Goal: Task Accomplishment & Management: Use online tool/utility

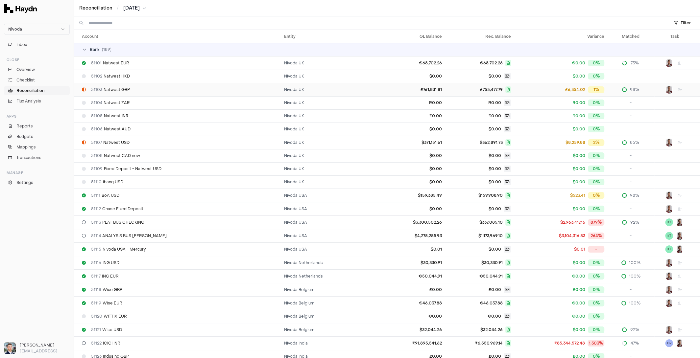
click at [135, 87] on div "51103 Natwest GBP" at bounding box center [180, 89] width 197 height 5
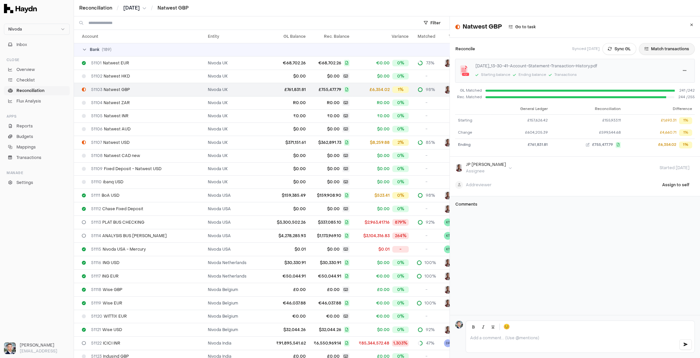
click at [643, 48] on button "Match transactions" at bounding box center [667, 49] width 56 height 12
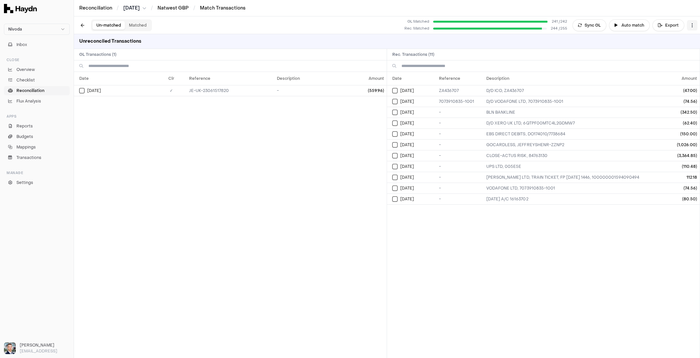
click at [691, 28] on html "Nivoda Inbox Close Overview Checklist Reconciliation Flux Analysis Apps Reports…" at bounding box center [350, 179] width 700 height 358
click at [658, 37] on div "Reset" at bounding box center [666, 37] width 60 height 9
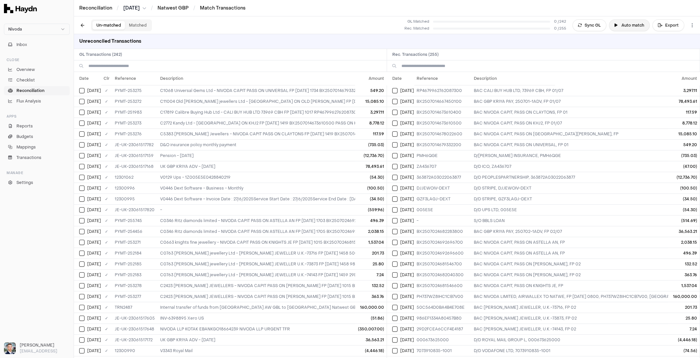
click at [631, 25] on button "Auto match" at bounding box center [629, 25] width 41 height 12
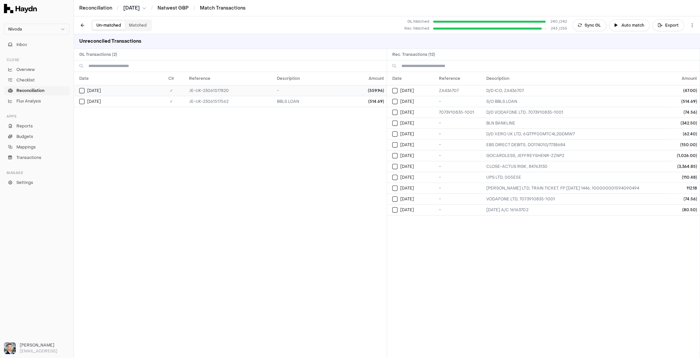
click at [83, 90] on button "Select GL transaction 101241053" at bounding box center [81, 90] width 5 height 5
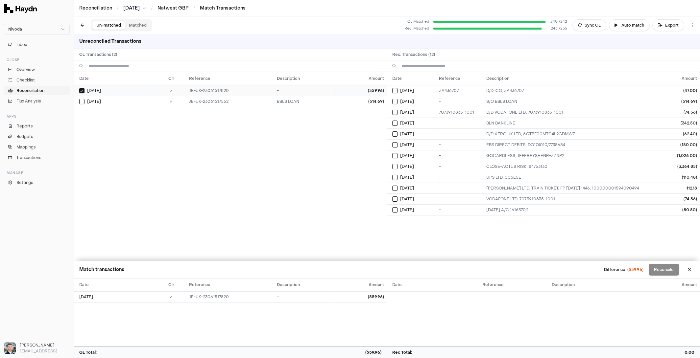
click at [83, 89] on button "Select GL transaction 101241053" at bounding box center [81, 90] width 5 height 5
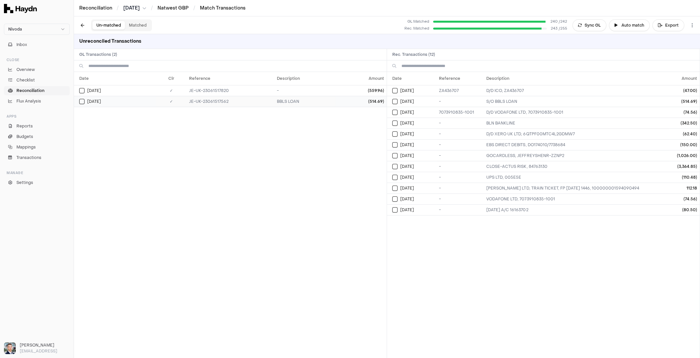
click at [81, 102] on button "Select GL transaction 7687730" at bounding box center [81, 101] width 5 height 5
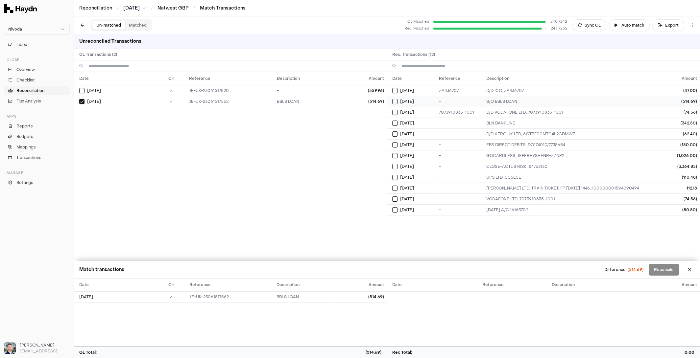
click at [395, 101] on button "Select reconciliation transaction 25940" at bounding box center [394, 101] width 5 height 5
click at [669, 272] on button "Reconcile" at bounding box center [664, 270] width 30 height 12
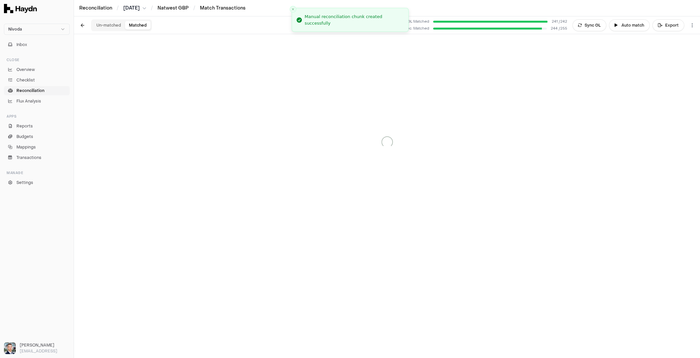
click at [134, 26] on button "Matched" at bounding box center [138, 25] width 26 height 9
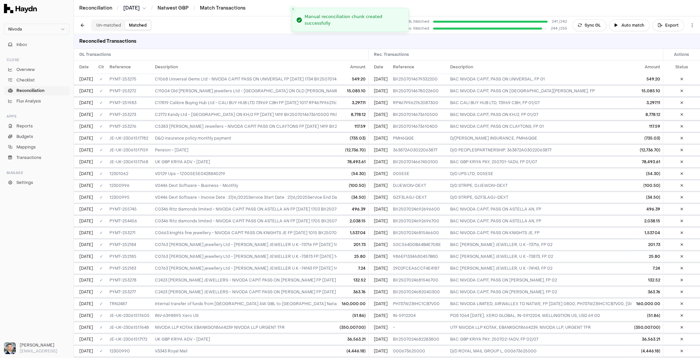
click at [114, 28] on button "Un-matched" at bounding box center [108, 25] width 33 height 9
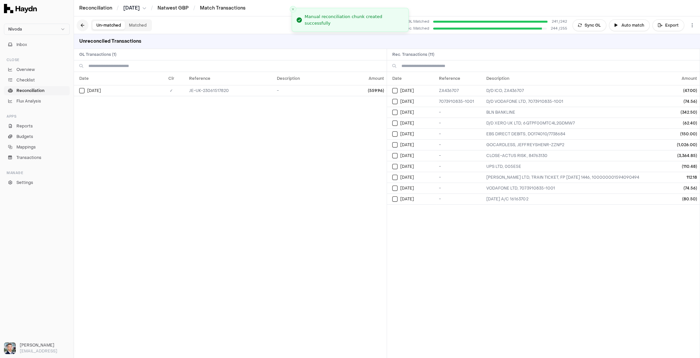
click at [81, 25] on button at bounding box center [83, 25] width 12 height 12
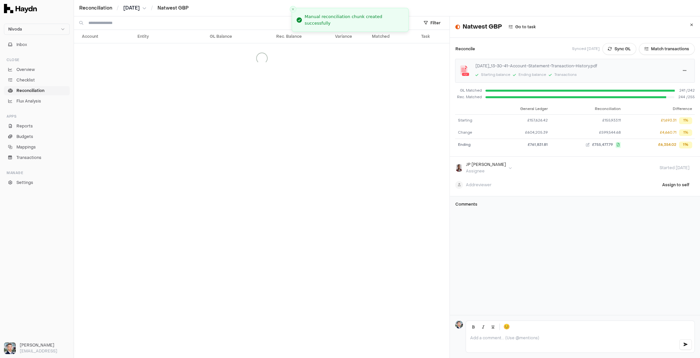
click at [38, 91] on span "Reconciliation" at bounding box center [30, 91] width 28 height 6
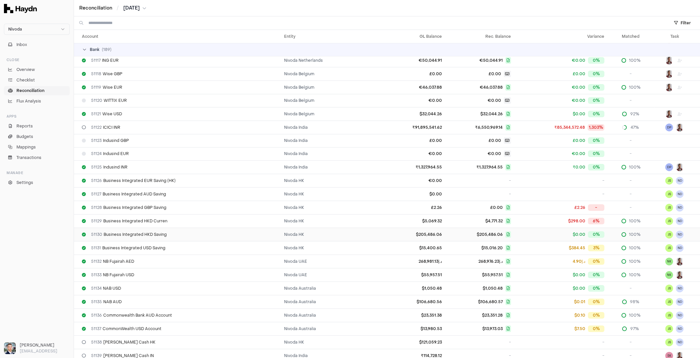
scroll to position [202, 0]
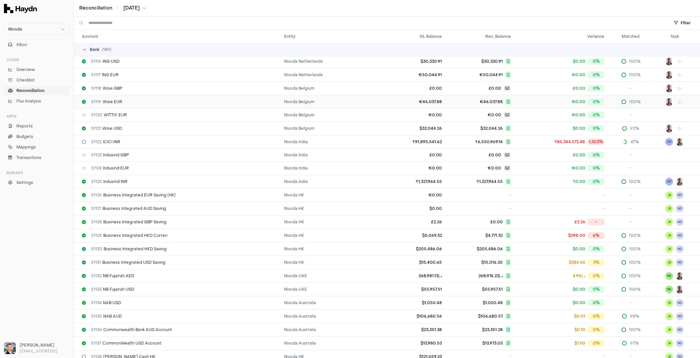
click at [212, 99] on div "51119 Wise EUR" at bounding box center [180, 101] width 197 height 5
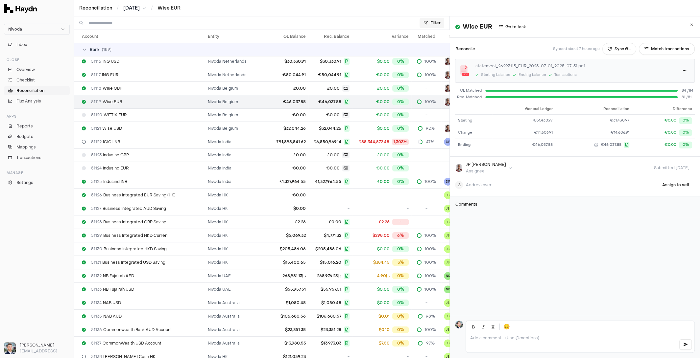
drag, startPoint x: 685, startPoint y: 24, endPoint x: 675, endPoint y: 26, distance: 10.7
click at [690, 24] on icon at bounding box center [691, 25] width 3 height 4
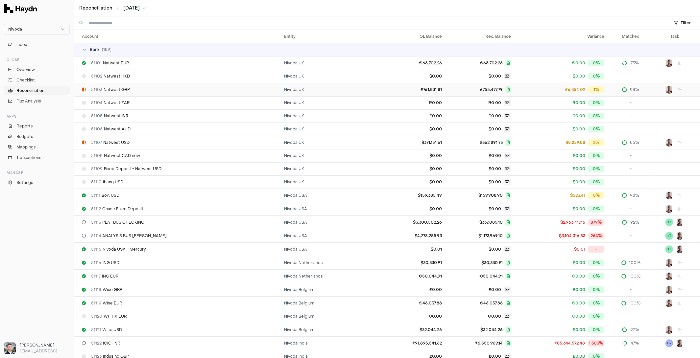
click at [193, 89] on div "51103 Natwest GBP" at bounding box center [180, 89] width 197 height 5
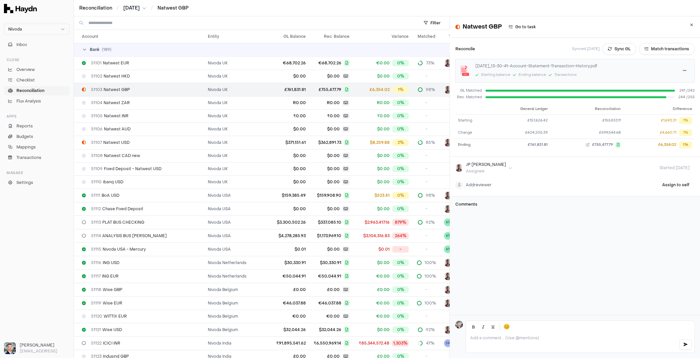
click at [480, 185] on html "Nivoda Inbox Close Overview Checklist Reconciliation Flux Analysis Apps Reports…" at bounding box center [350, 179] width 700 height 358
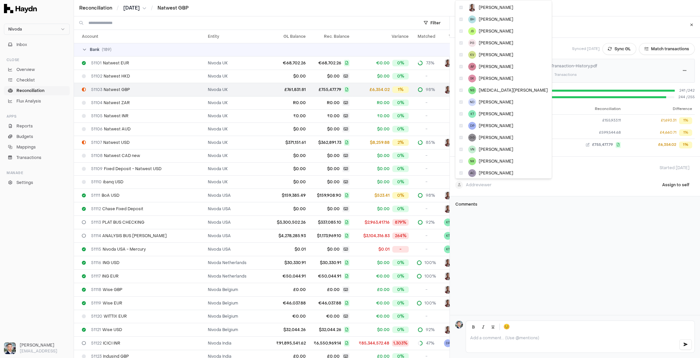
click at [550, 227] on html "Nivoda Inbox Close Overview Checklist Reconciliation Flux Analysis Apps Reports…" at bounding box center [350, 179] width 700 height 358
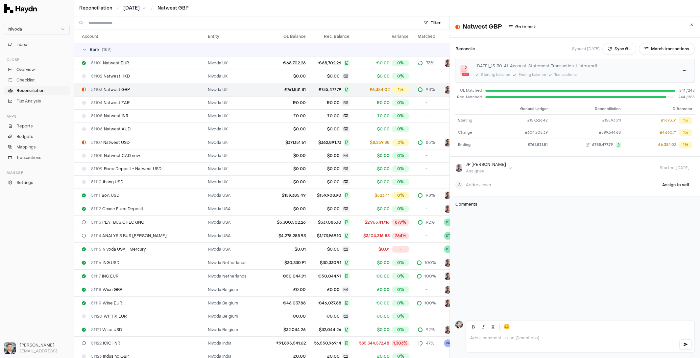
click at [523, 336] on p at bounding box center [572, 338] width 204 height 5
click at [542, 265] on div "Natwest GBP Go to task Reconcile Synced [DATE] Sync GL Match transactions [DATE…" at bounding box center [575, 165] width 250 height 299
click at [690, 24] on icon at bounding box center [691, 25] width 3 height 4
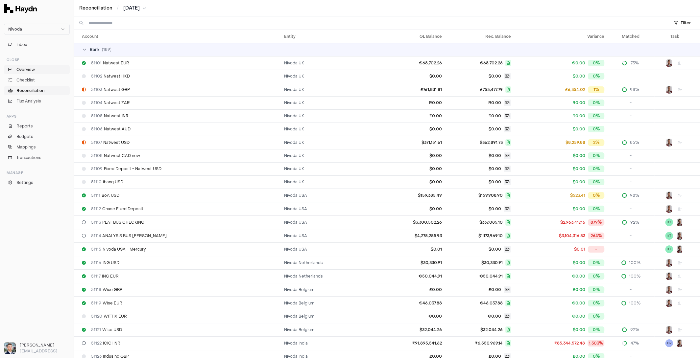
click at [24, 70] on span "Overview" at bounding box center [25, 70] width 18 height 6
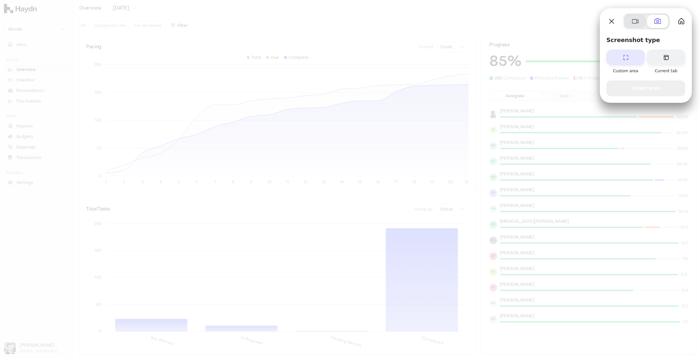
click at [636, 22] on span at bounding box center [635, 21] width 8 height 8
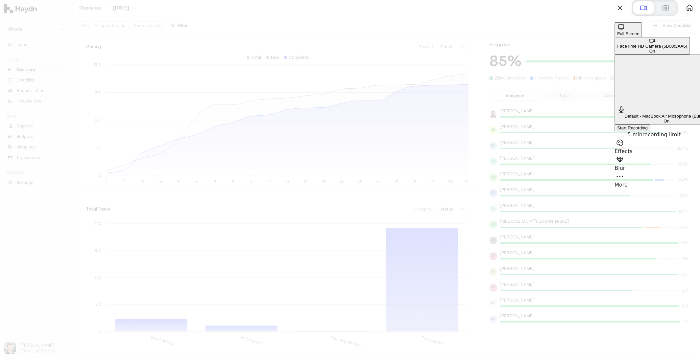
click at [642, 126] on div "Start Recording" at bounding box center [632, 128] width 31 height 5
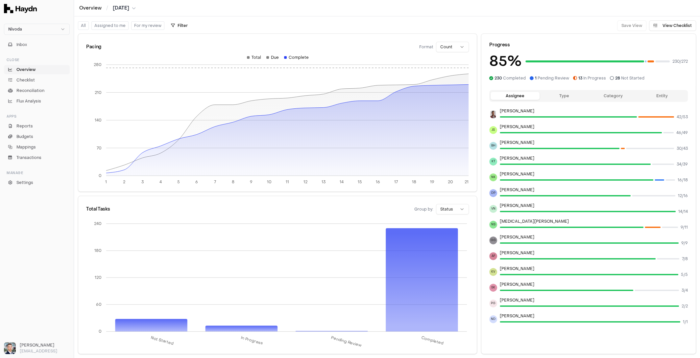
click at [20, 90] on span "Reconciliation" at bounding box center [30, 91] width 28 height 6
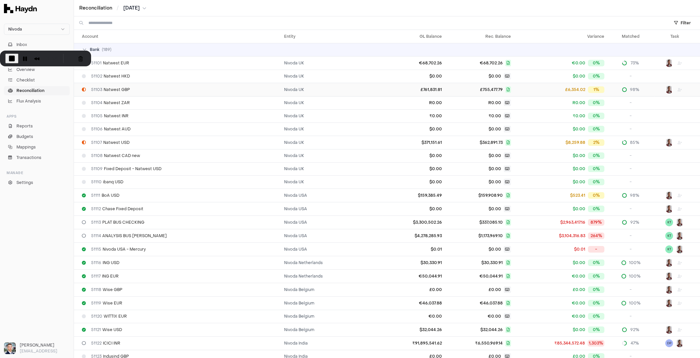
click at [148, 90] on div "51103 Natwest GBP" at bounding box center [180, 89] width 197 height 5
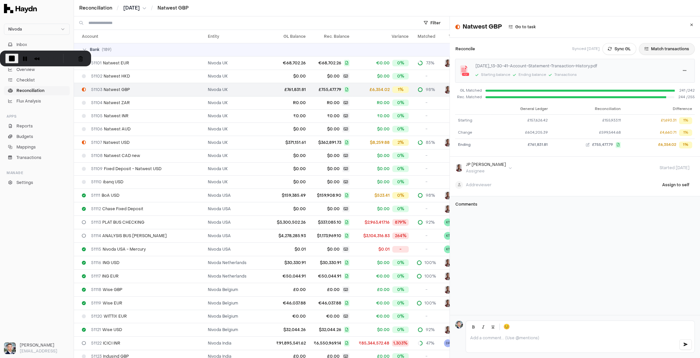
click at [661, 50] on button "Match transactions" at bounding box center [667, 49] width 56 height 12
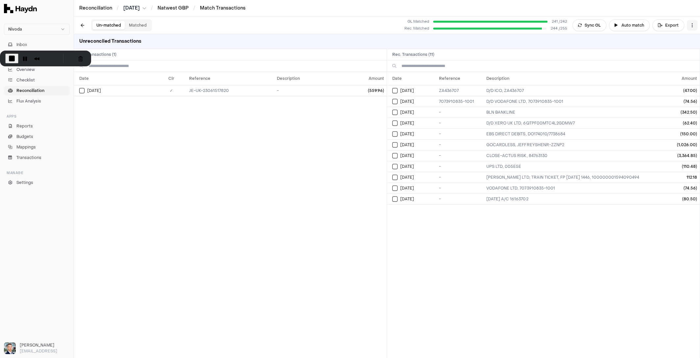
click at [690, 26] on html "Nivoda Inbox Close Overview Checklist Reconciliation Flux Analysis Apps Reports…" at bounding box center [350, 179] width 700 height 358
click at [676, 38] on div "Reset" at bounding box center [666, 37] width 60 height 9
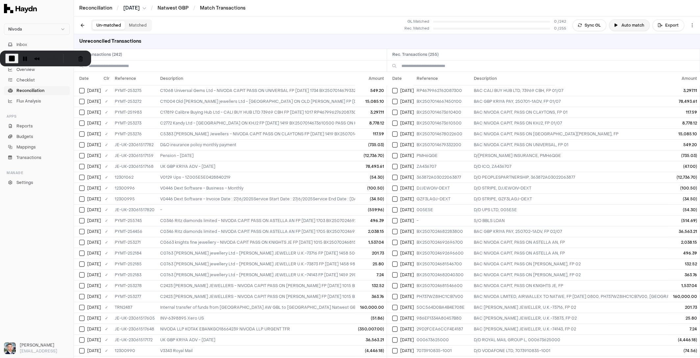
click at [630, 28] on button "Auto match" at bounding box center [629, 25] width 41 height 12
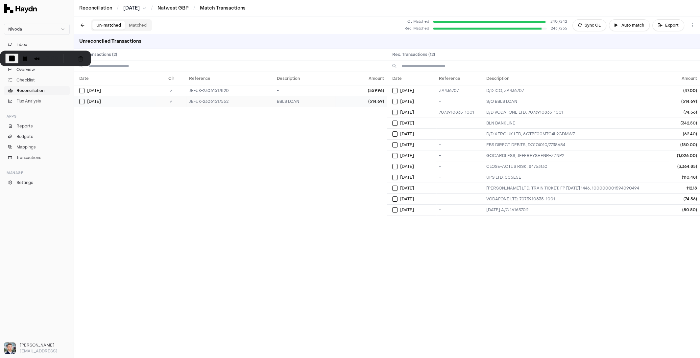
click at [82, 102] on button "Select GL transaction 7687730" at bounding box center [81, 101] width 5 height 5
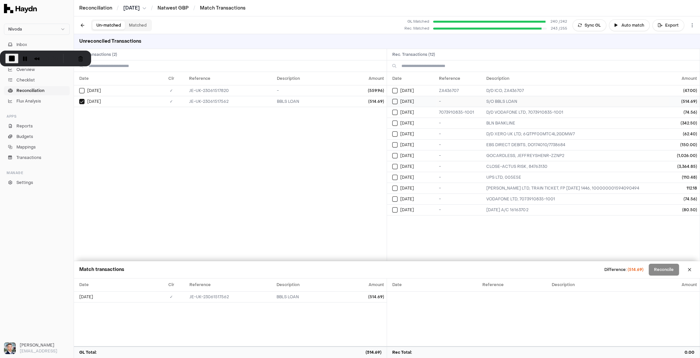
click at [395, 100] on button "Select reconciliation transaction 25940" at bounding box center [394, 101] width 5 height 5
click at [666, 273] on button "Reconcile" at bounding box center [664, 270] width 30 height 12
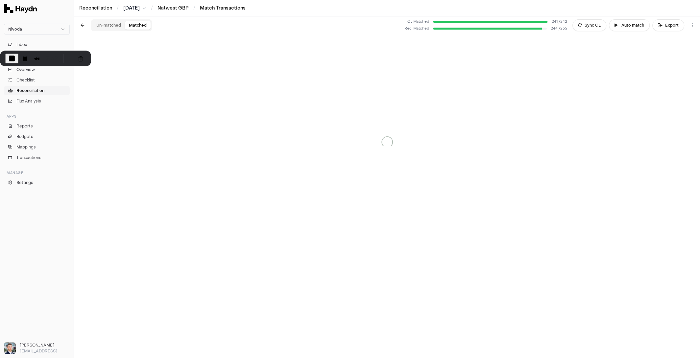
drag, startPoint x: 141, startPoint y: 22, endPoint x: 147, endPoint y: 27, distance: 7.5
click at [142, 22] on button "Matched" at bounding box center [138, 25] width 26 height 9
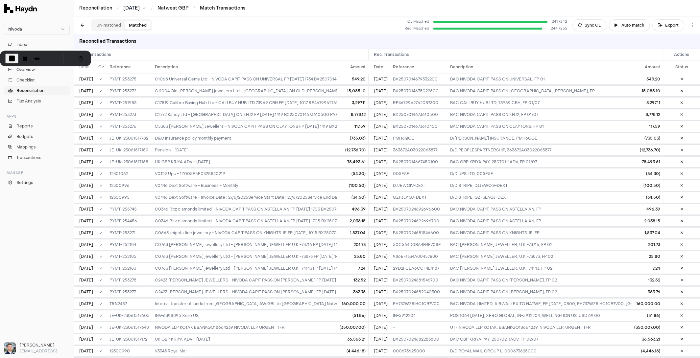
click at [31, 93] on link "Reconciliation" at bounding box center [37, 90] width 66 height 9
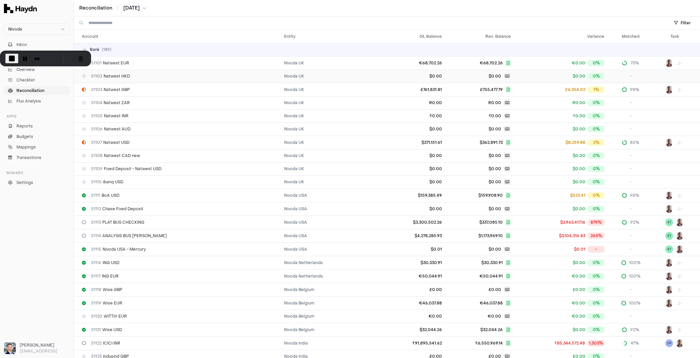
click at [331, 81] on td "Nivoda UK" at bounding box center [331, 76] width 101 height 13
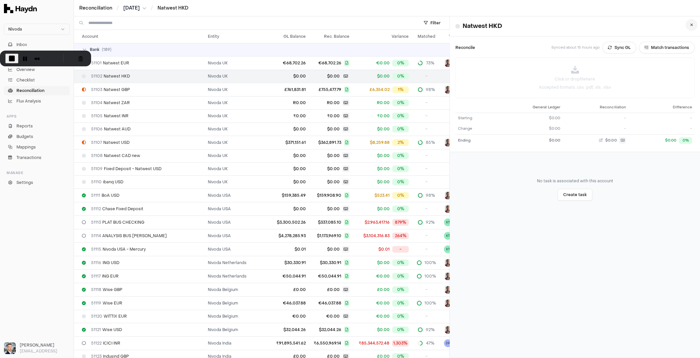
click at [686, 27] on button at bounding box center [692, 25] width 12 height 12
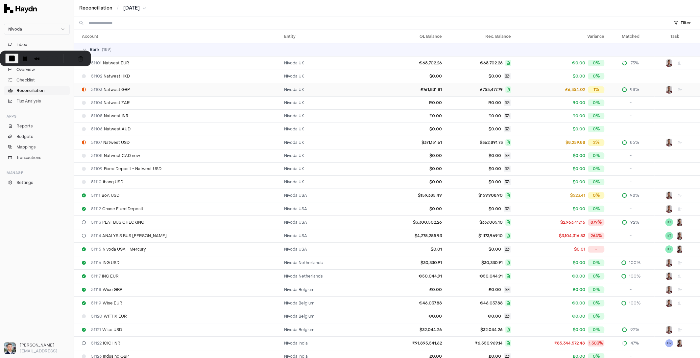
click at [244, 92] on td "51103 Natwest GBP" at bounding box center [177, 89] width 207 height 13
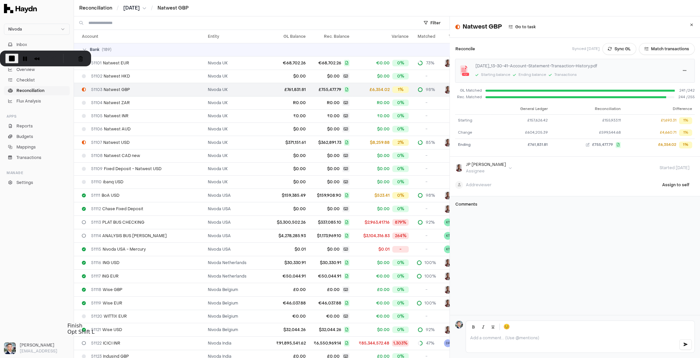
click at [16, 62] on span "End Recording" at bounding box center [12, 59] width 8 height 8
